Goal: Task Accomplishment & Management: Complete application form

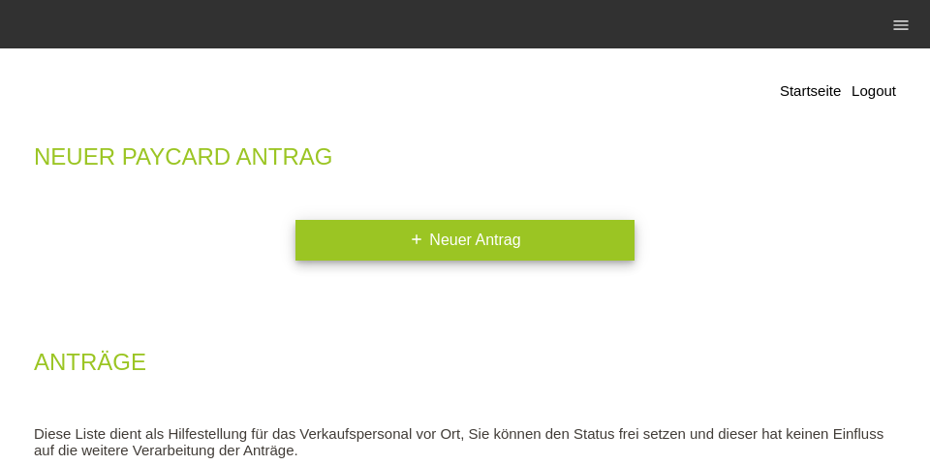
click at [467, 248] on link "add Neuer Antrag" at bounding box center [464, 240] width 339 height 41
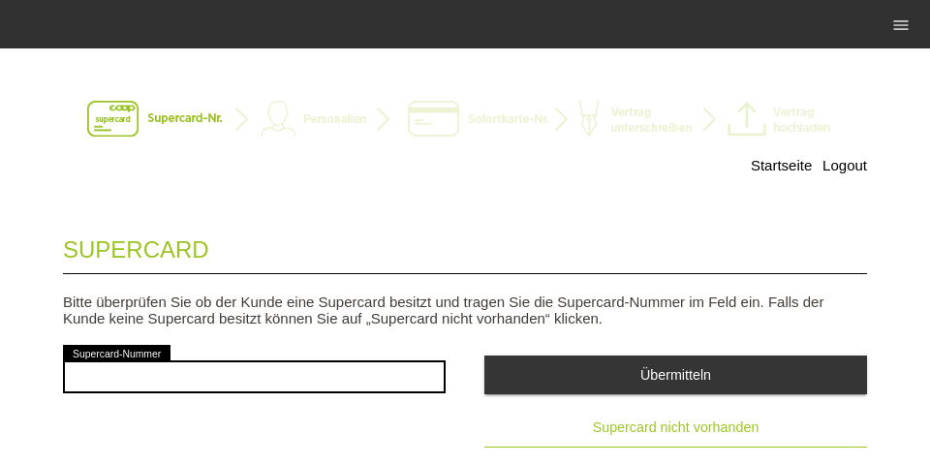
click at [613, 420] on button "Supercard nicht vorhanden" at bounding box center [675, 428] width 382 height 39
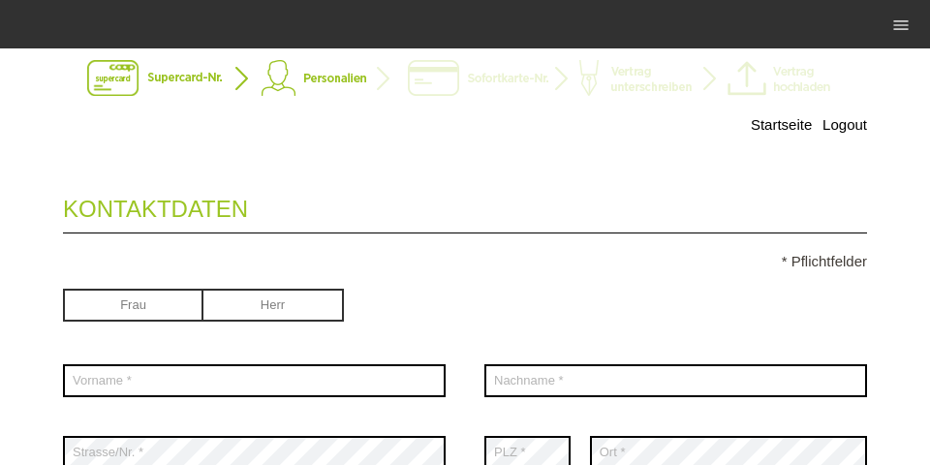
scroll to position [62, 0]
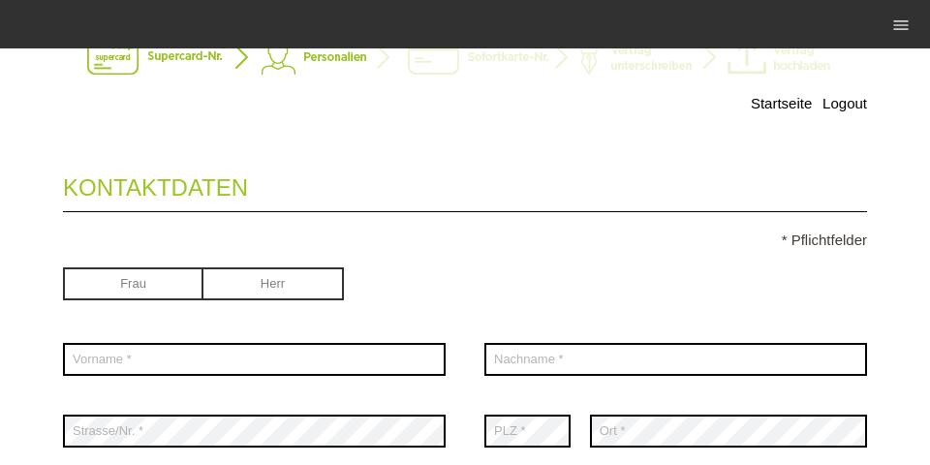
click at [93, 275] on input "radio" at bounding box center [133, 281] width 140 height 29
radio input "true"
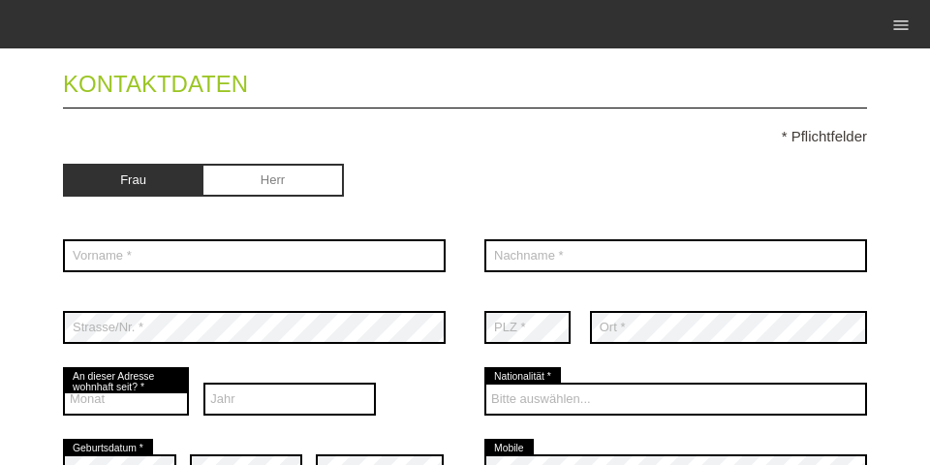
scroll to position [186, 0]
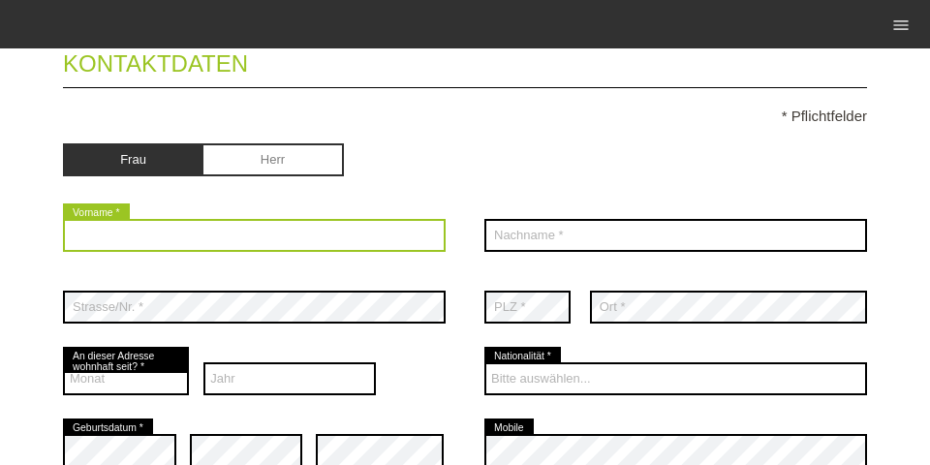
click at [237, 231] on input "text" at bounding box center [254, 235] width 382 height 33
type input "[PERSON_NAME]"
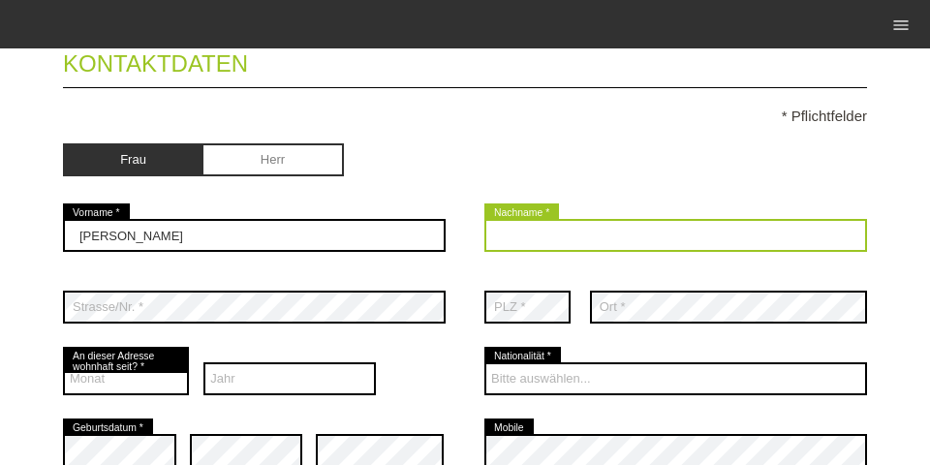
click at [658, 240] on input "text" at bounding box center [675, 235] width 382 height 33
type input "Germadnik"
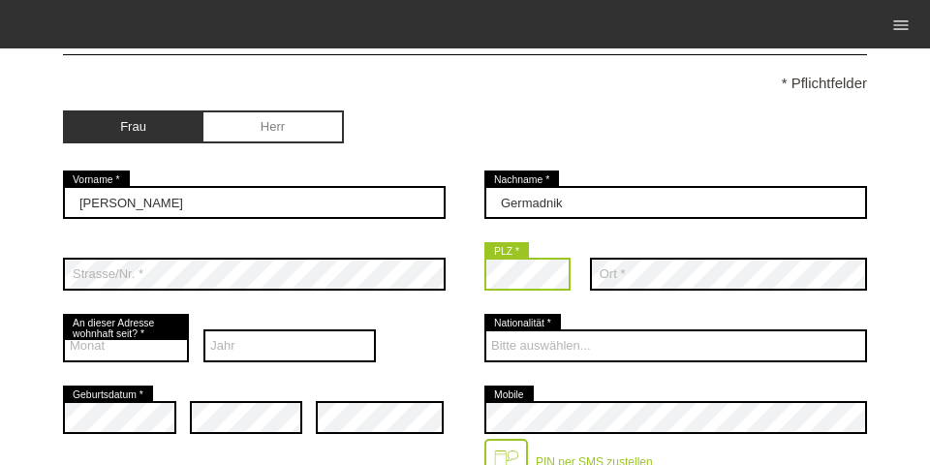
scroll to position [248, 0]
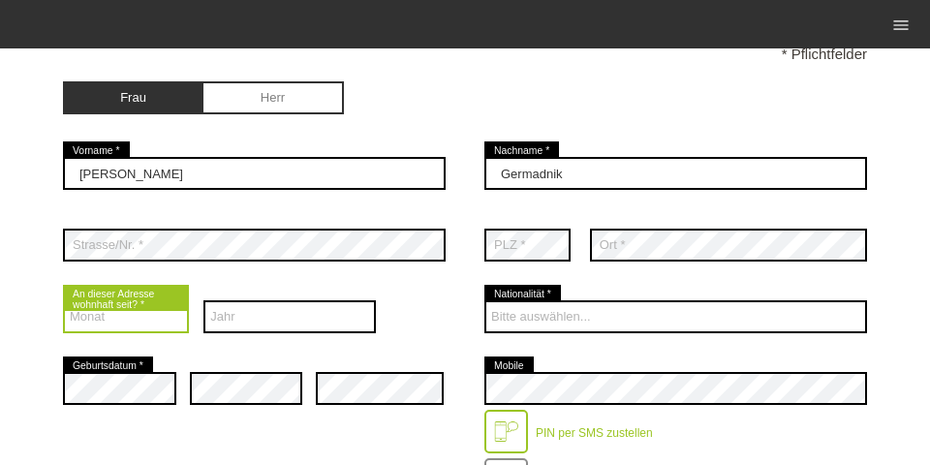
click at [75, 328] on select "Monat 01 02 03 04 05 06 07 08 09 10 11 12" at bounding box center [126, 316] width 126 height 33
select select "01"
click at [63, 302] on select "Monat 01 02 03 04 05 06 07 08 09 10 11 12" at bounding box center [126, 316] width 126 height 33
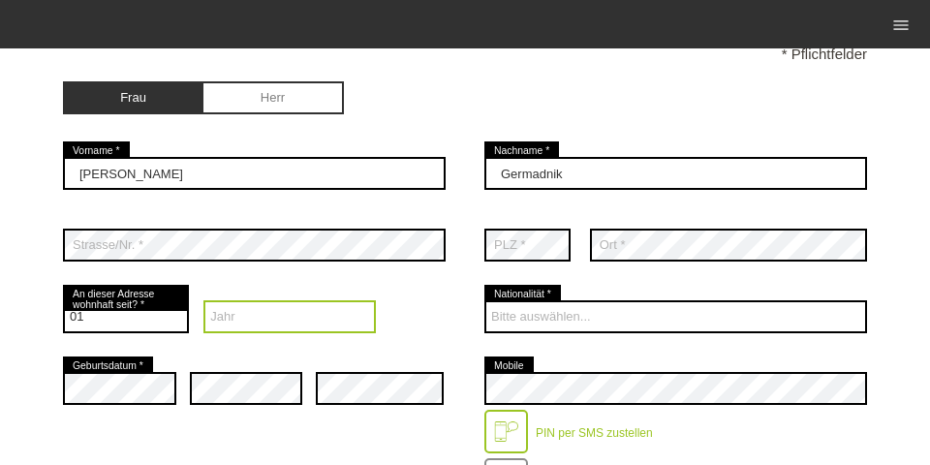
click at [310, 303] on select "Jahr 2025 2024 2023 2022 2021 2020 2019 2018 2017 2016" at bounding box center [289, 316] width 172 height 33
select select "2022"
click at [203, 302] on select "Jahr 2025 2024 2023 2022 2021 2020 2019 2018 2017 2016" at bounding box center [289, 316] width 172 height 33
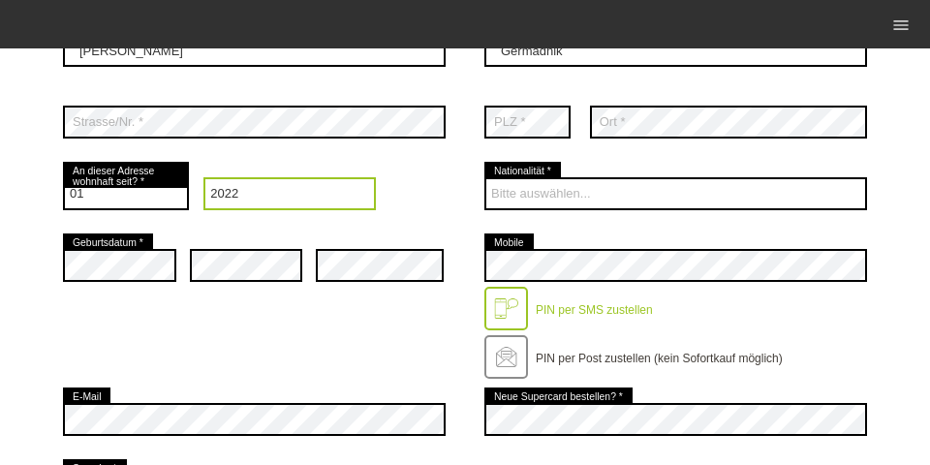
scroll to position [372, 0]
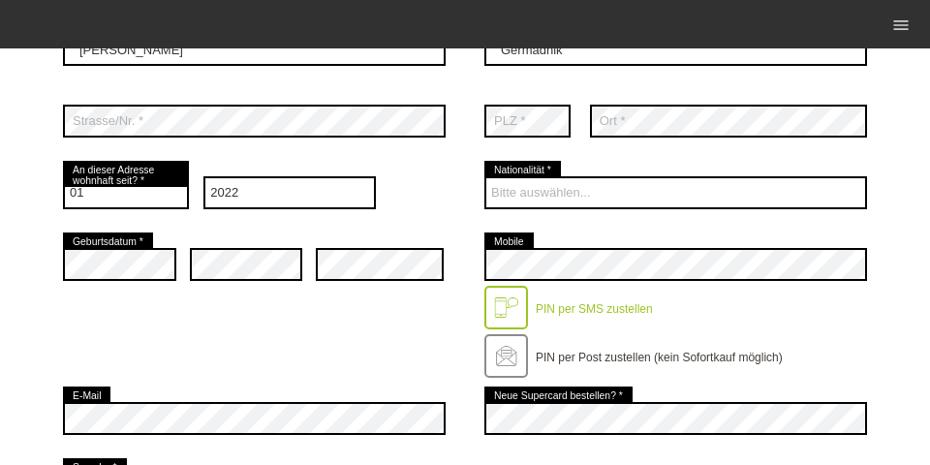
click at [538, 175] on div "Bitte auswählen... [GEOGRAPHIC_DATA] [GEOGRAPHIC_DATA] [GEOGRAPHIC_DATA] [GEOGR…" at bounding box center [675, 193] width 382 height 72
click at [541, 176] on div "Bitte auswählen... [GEOGRAPHIC_DATA] [GEOGRAPHIC_DATA] [GEOGRAPHIC_DATA] [GEOGR…" at bounding box center [675, 193] width 382 height 72
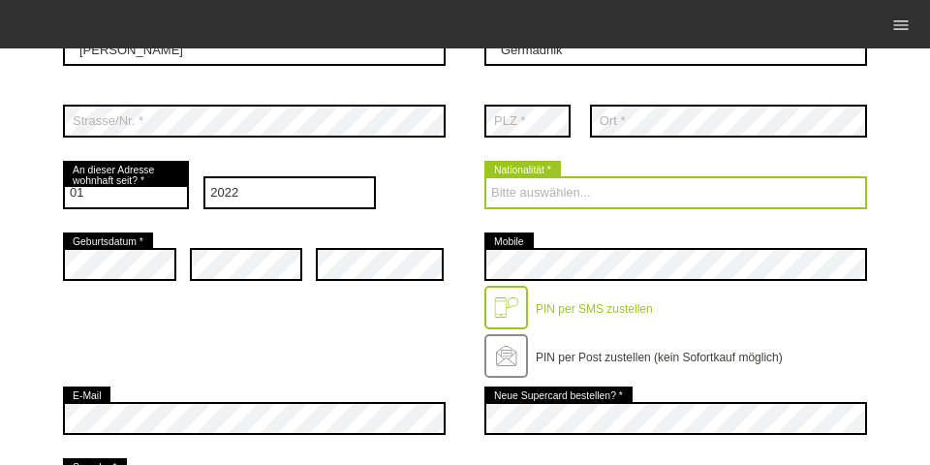
click at [603, 178] on select "Bitte auswählen... [GEOGRAPHIC_DATA] [GEOGRAPHIC_DATA] [GEOGRAPHIC_DATA] [GEOGR…" at bounding box center [675, 192] width 382 height 33
select select "CH"
click at [484, 178] on select "Bitte auswählen... [GEOGRAPHIC_DATA] [GEOGRAPHIC_DATA] [GEOGRAPHIC_DATA] [GEOGR…" at bounding box center [675, 192] width 382 height 33
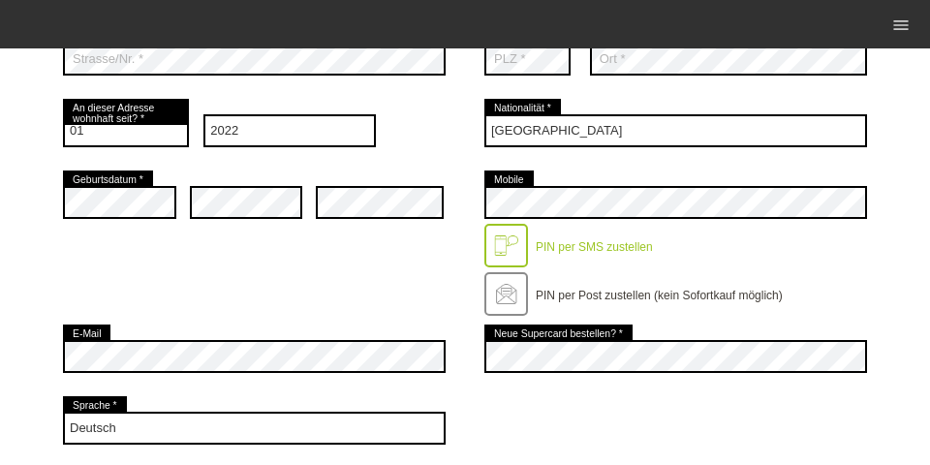
click at [61, 363] on div "Startseite Logout Kontaktdaten * Pflichtfelder Frau [PERSON_NAME] error Vorname…" at bounding box center [465, 309] width 930 height 1350
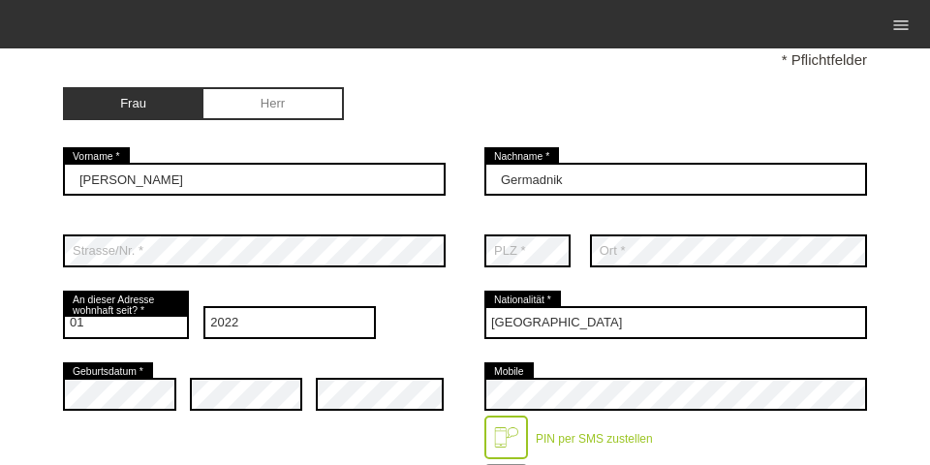
scroll to position [224, 0]
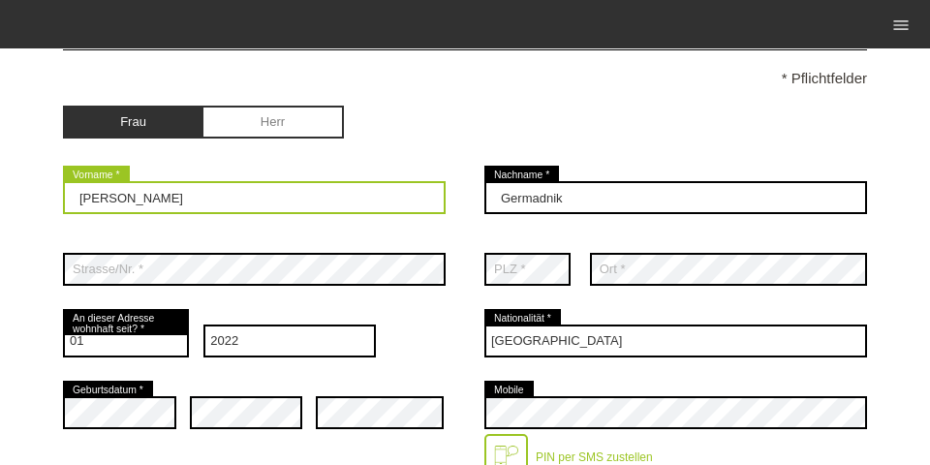
drag, startPoint x: 119, startPoint y: 196, endPoint x: 54, endPoint y: 194, distance: 64.9
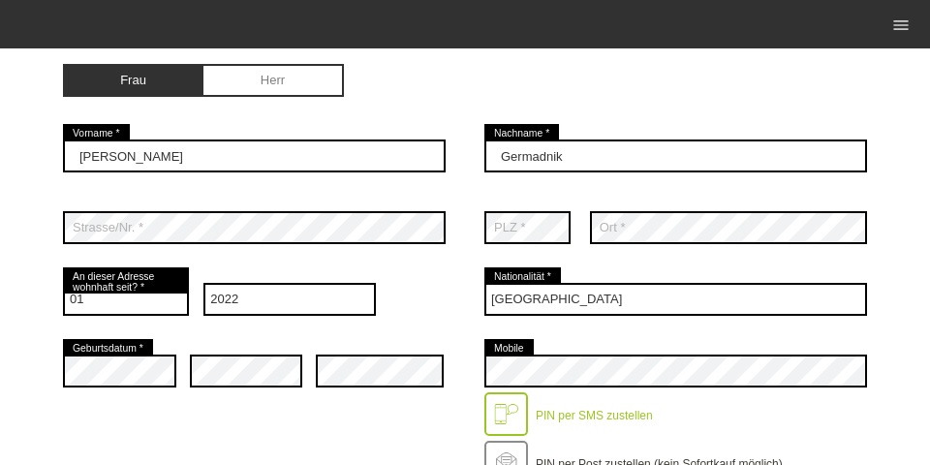
scroll to position [327, 0]
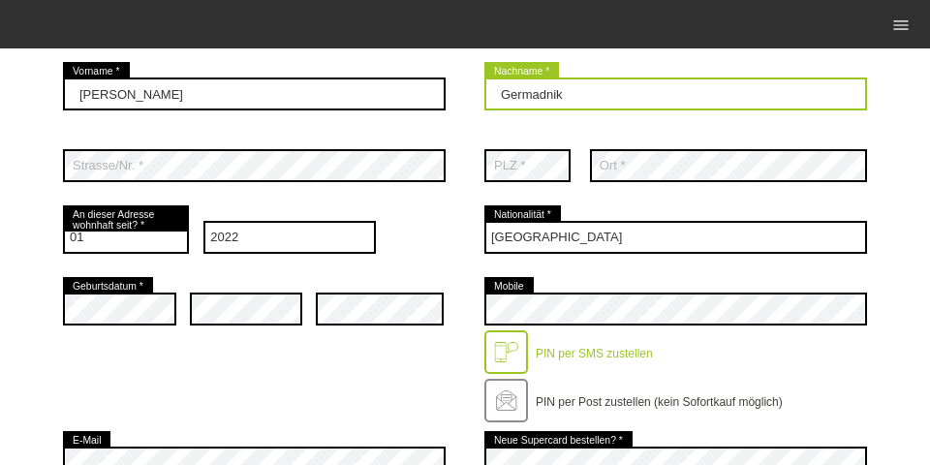
drag, startPoint x: 570, startPoint y: 88, endPoint x: 452, endPoint y: 91, distance: 118.2
click at [452, 91] on div "[PERSON_NAME] error Vorname * Germadnik error Nachname *" at bounding box center [465, 94] width 804 height 72
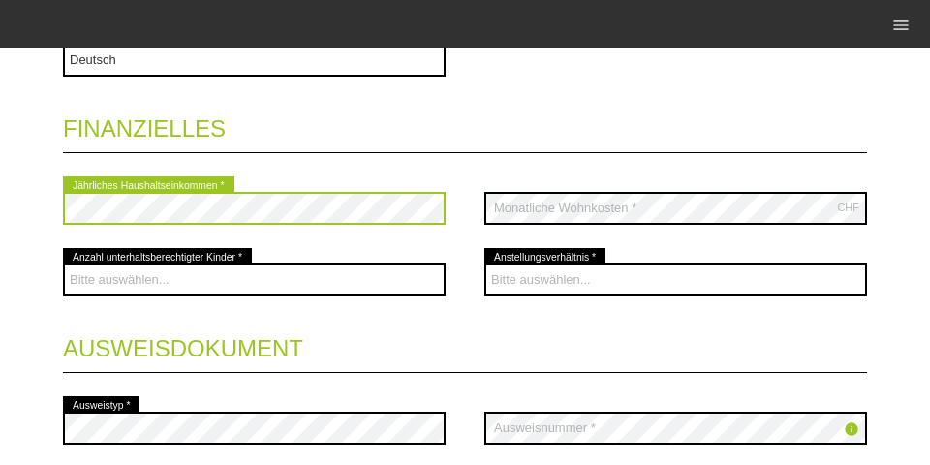
scroll to position [736, 0]
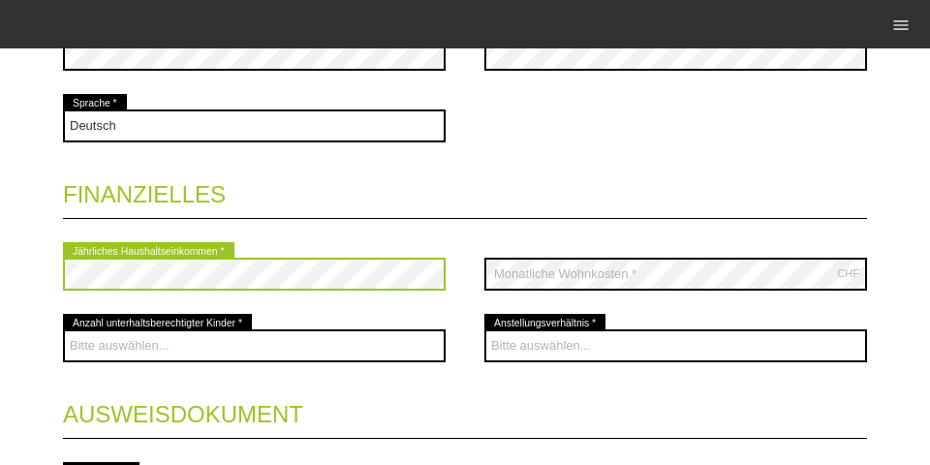
click at [400, 215] on fieldset "Kontaktdaten * Pflichtfelder Frau [PERSON_NAME] [PERSON_NAME] error Vorname * C" at bounding box center [465, 52] width 804 height 1143
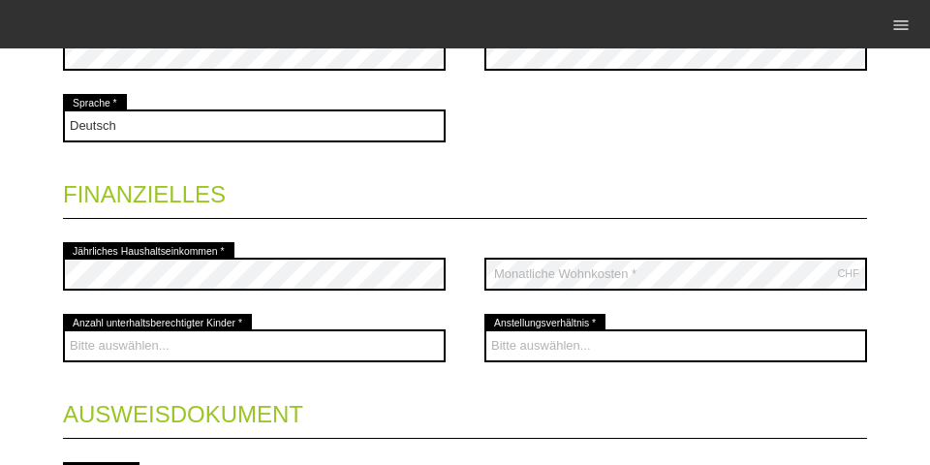
click at [598, 130] on div "Deutsch Français Italiano English error Sprache *" at bounding box center [465, 126] width 804 height 72
click at [486, 145] on div "Deutsch Français Italiano English error Sprache *" at bounding box center [465, 126] width 804 height 72
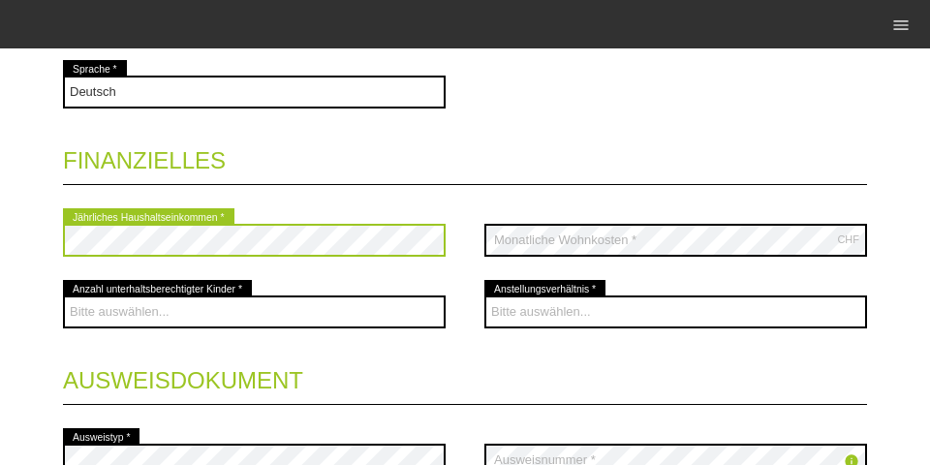
scroll to position [798, 0]
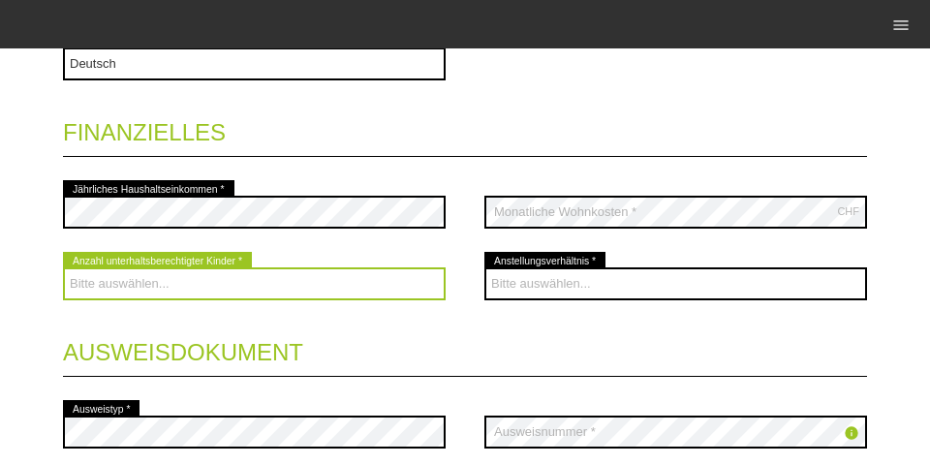
click at [198, 283] on select "Bitte auswählen... 0 1 2 3 4 5 6 7 8 9" at bounding box center [254, 283] width 382 height 33
select select "0"
click at [63, 269] on select "Bitte auswählen... 0 1 2 3 4 5 6 7 8 9" at bounding box center [254, 283] width 382 height 33
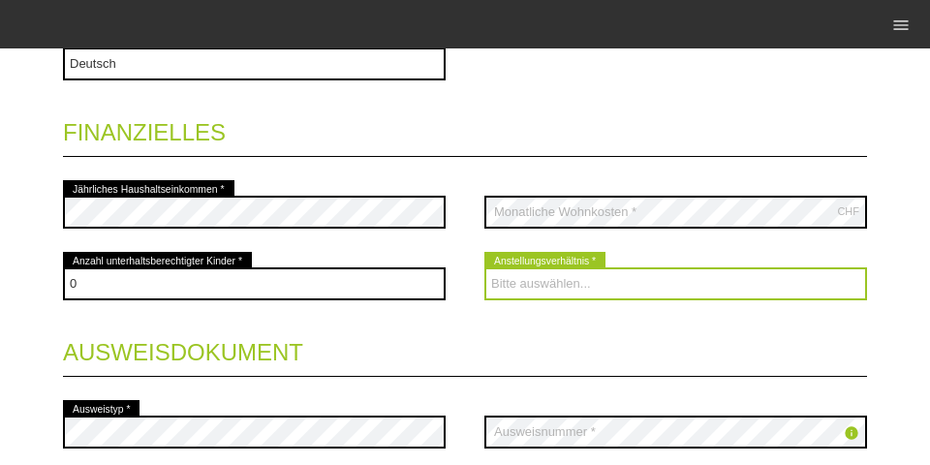
click at [528, 283] on select "Bitte auswählen... Unbefristet Befristet Lehrling/Student Pensioniert Nicht arb…" at bounding box center [675, 283] width 382 height 33
select select "UNLIMITED"
click at [484, 269] on select "Bitte auswählen... Unbefristet Befristet Lehrling/Student Pensioniert Nicht arb…" at bounding box center [675, 283] width 382 height 33
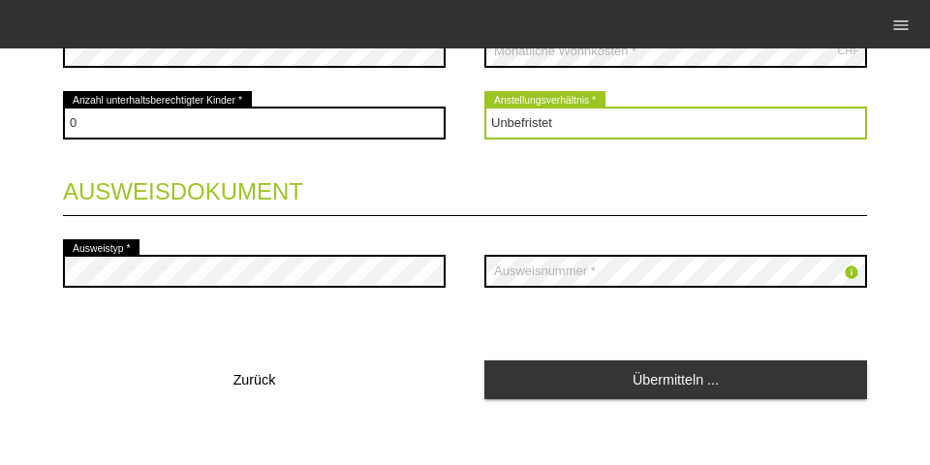
scroll to position [976, 0]
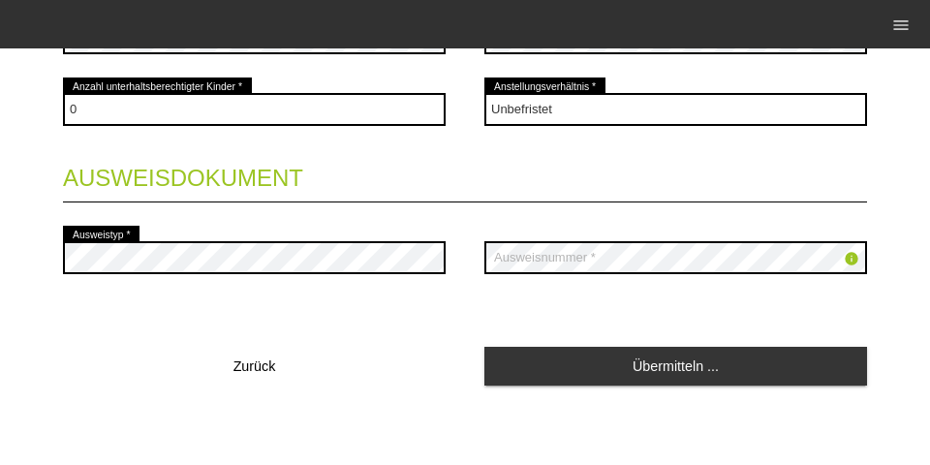
click at [603, 287] on div "info error Ausweisnummer *" at bounding box center [675, 258] width 382 height 72
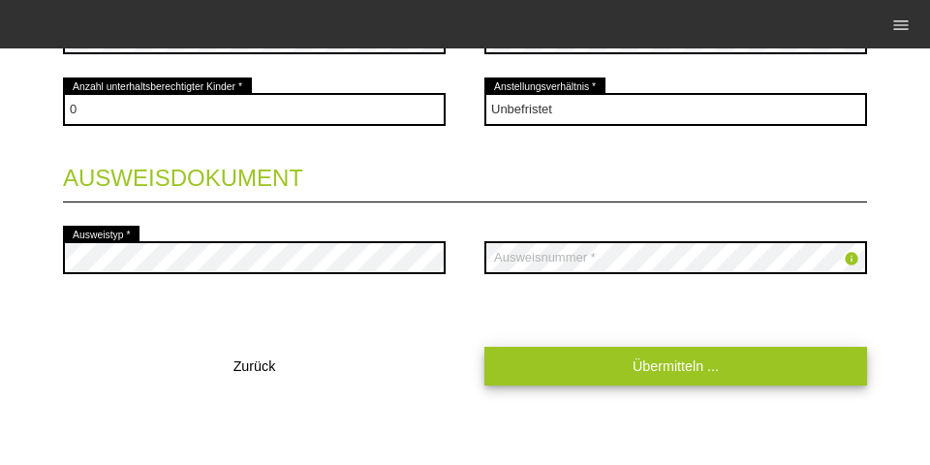
click at [578, 381] on link "Übermitteln ..." at bounding box center [675, 366] width 382 height 38
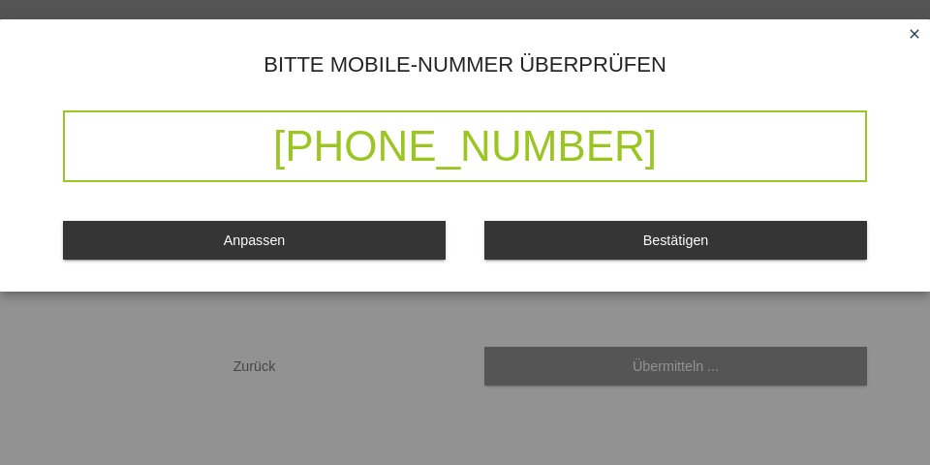
click at [631, 261] on div "Anpassen Bestätigen" at bounding box center [465, 233] width 804 height 55
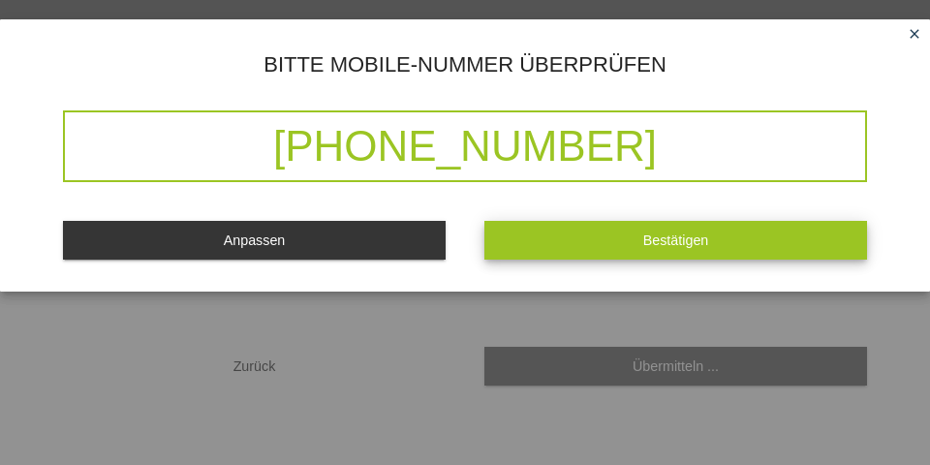
click at [626, 249] on button "Bestätigen" at bounding box center [675, 240] width 382 height 38
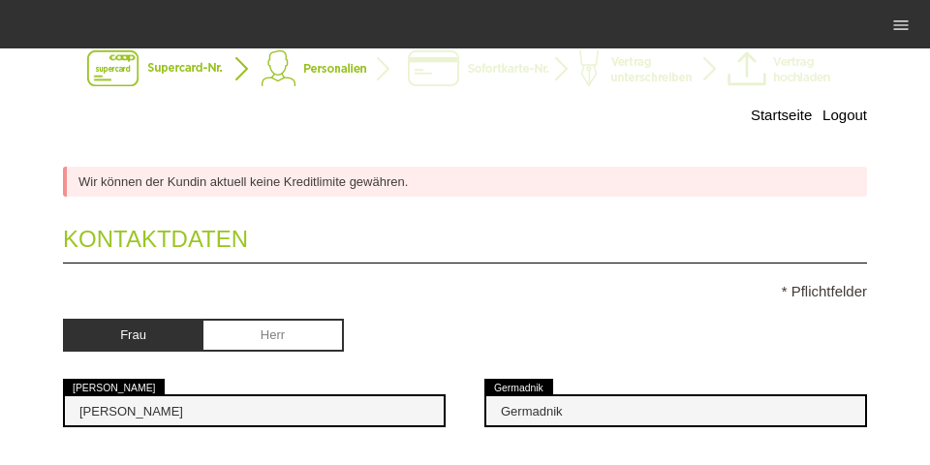
scroll to position [0, 0]
